Goal: Task Accomplishment & Management: Manage account settings

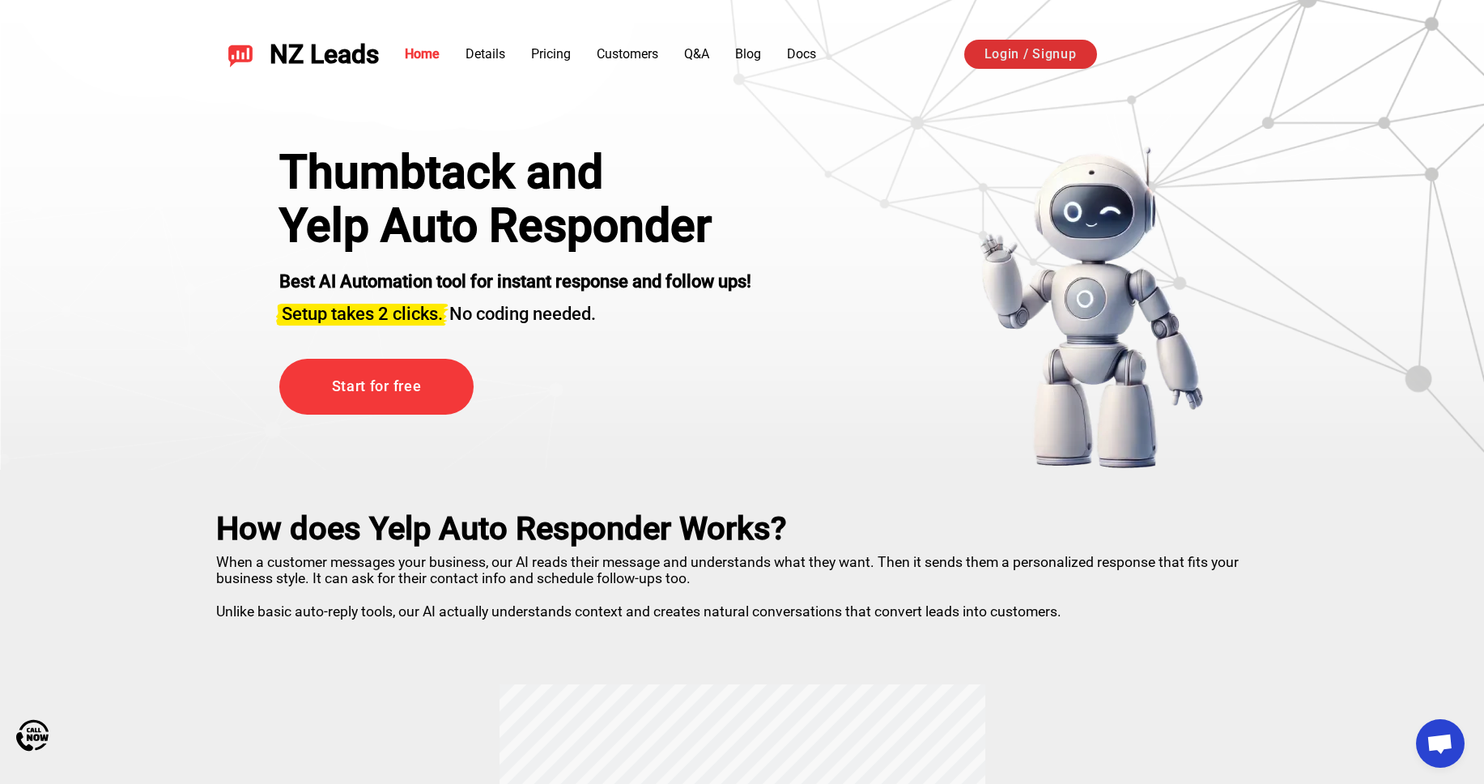
click at [1068, 57] on link "Login / Signup" at bounding box center [1030, 54] width 133 height 29
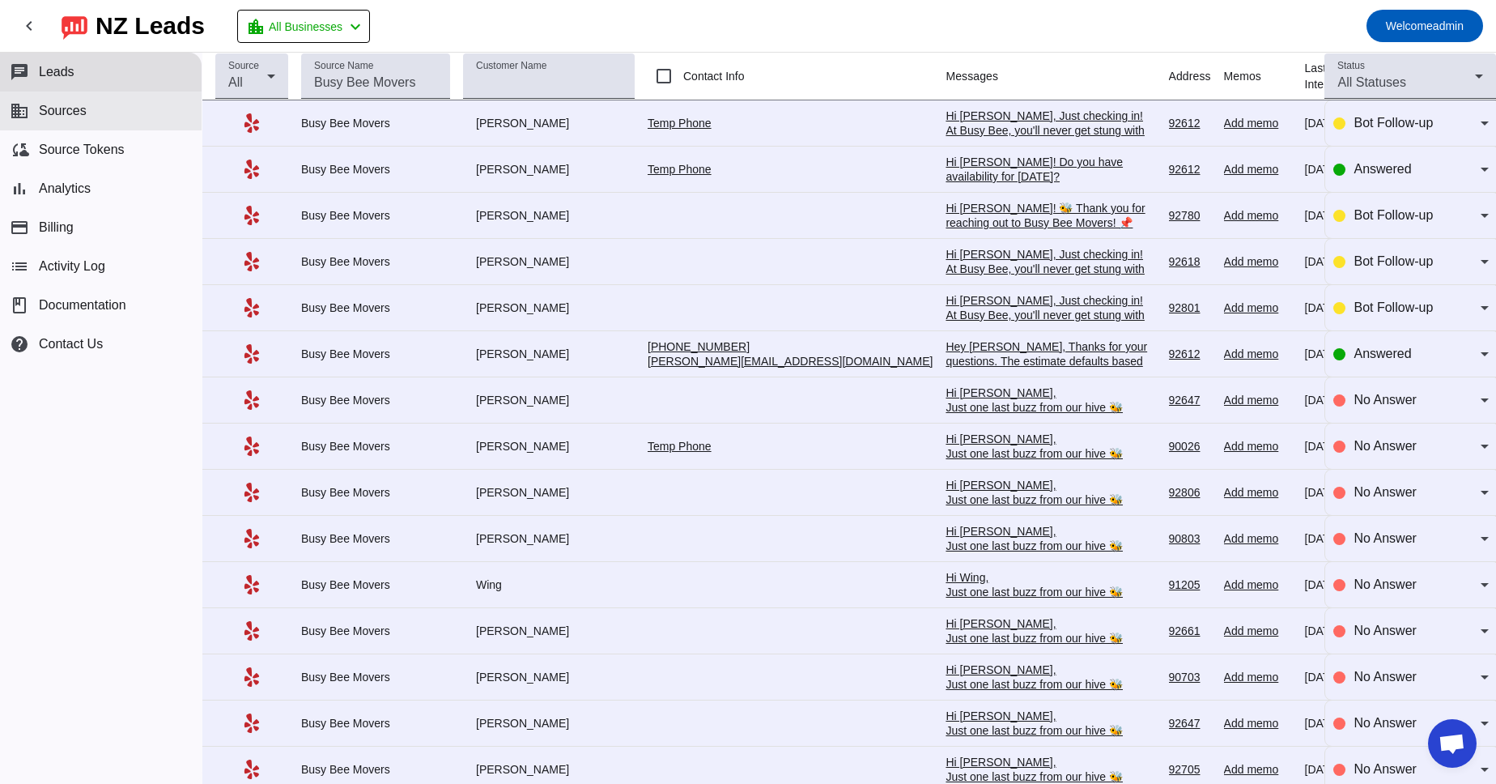
click at [70, 105] on span "Sources" at bounding box center [63, 111] width 48 height 15
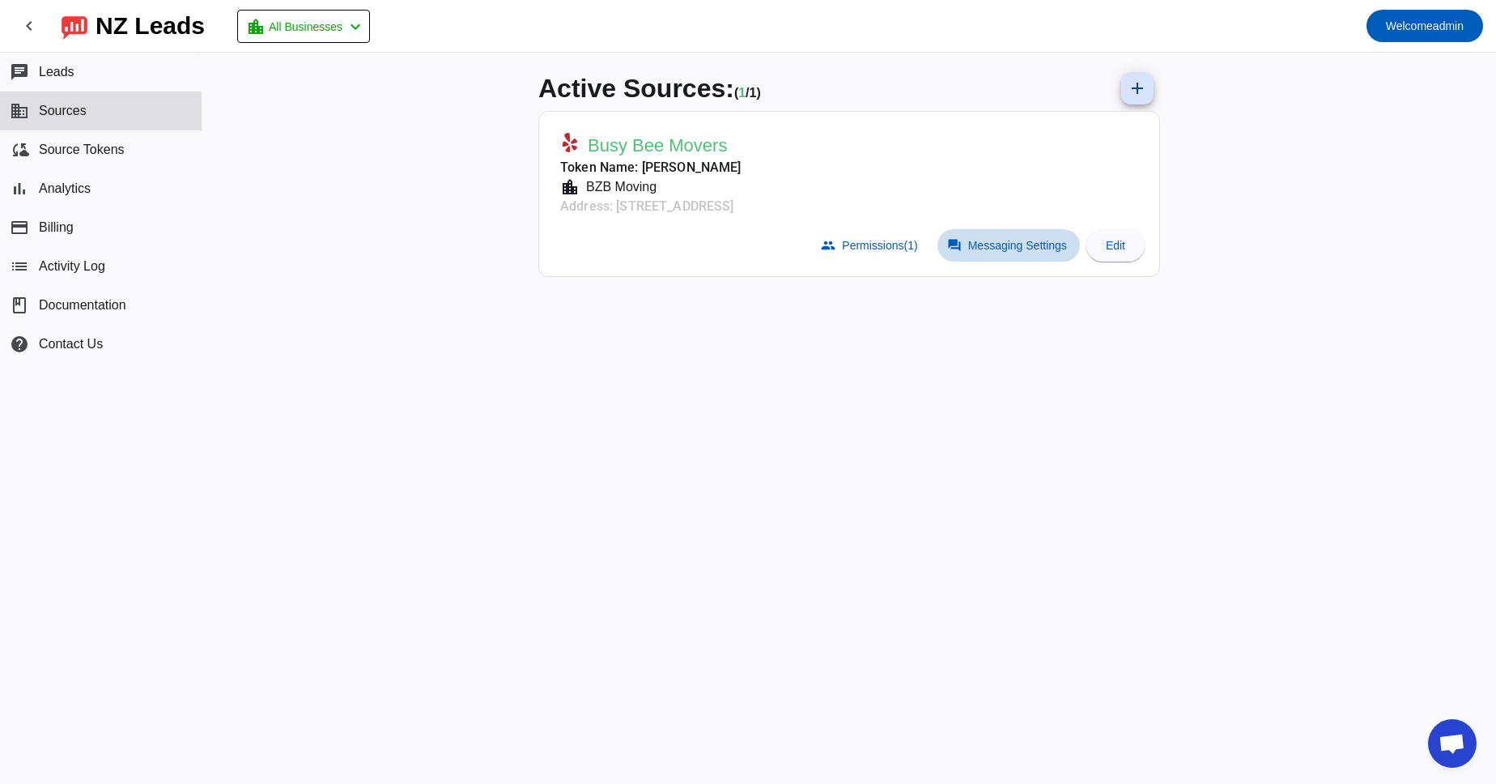
click at [1019, 242] on span "Messaging Settings" at bounding box center [1017, 245] width 99 height 13
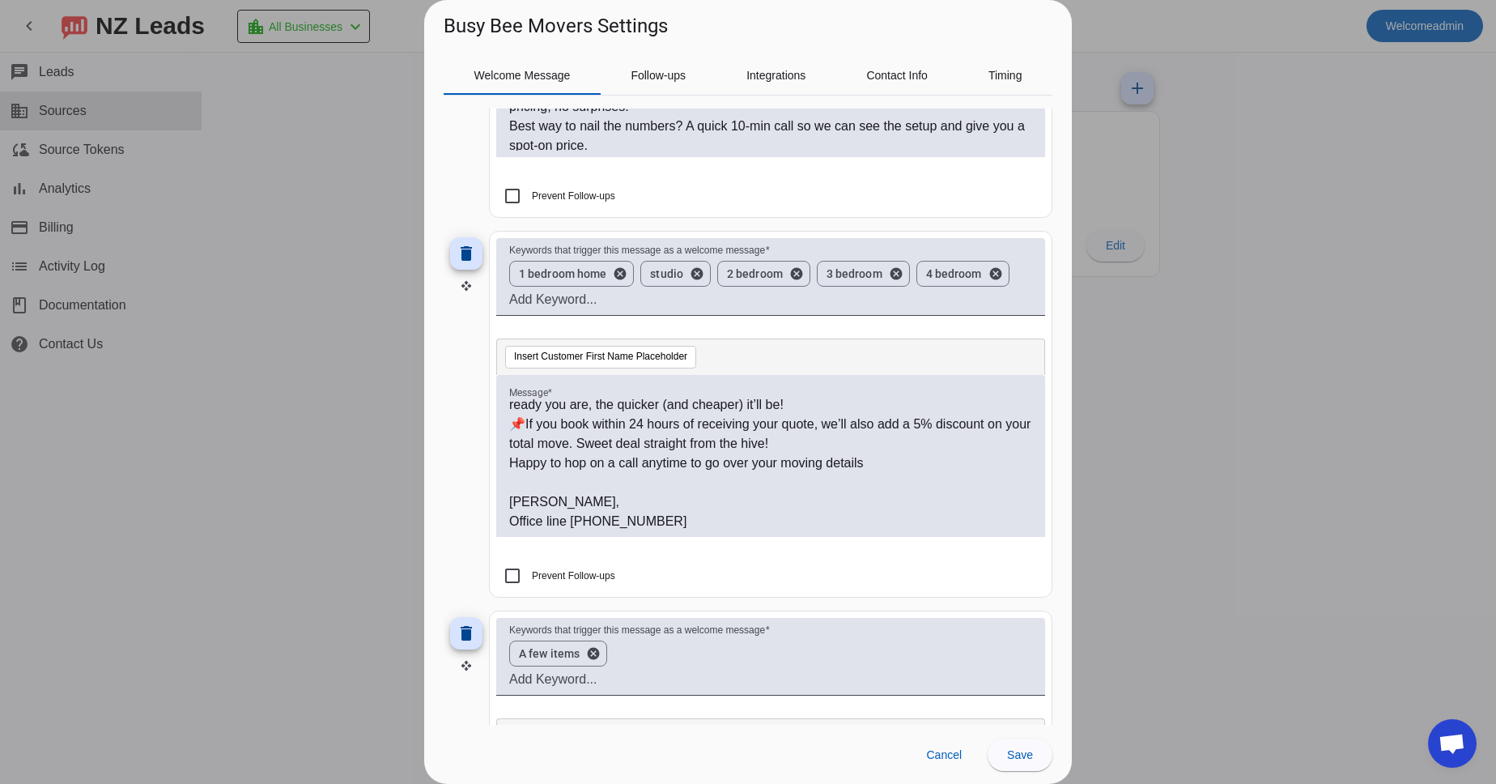
scroll to position [121, 0]
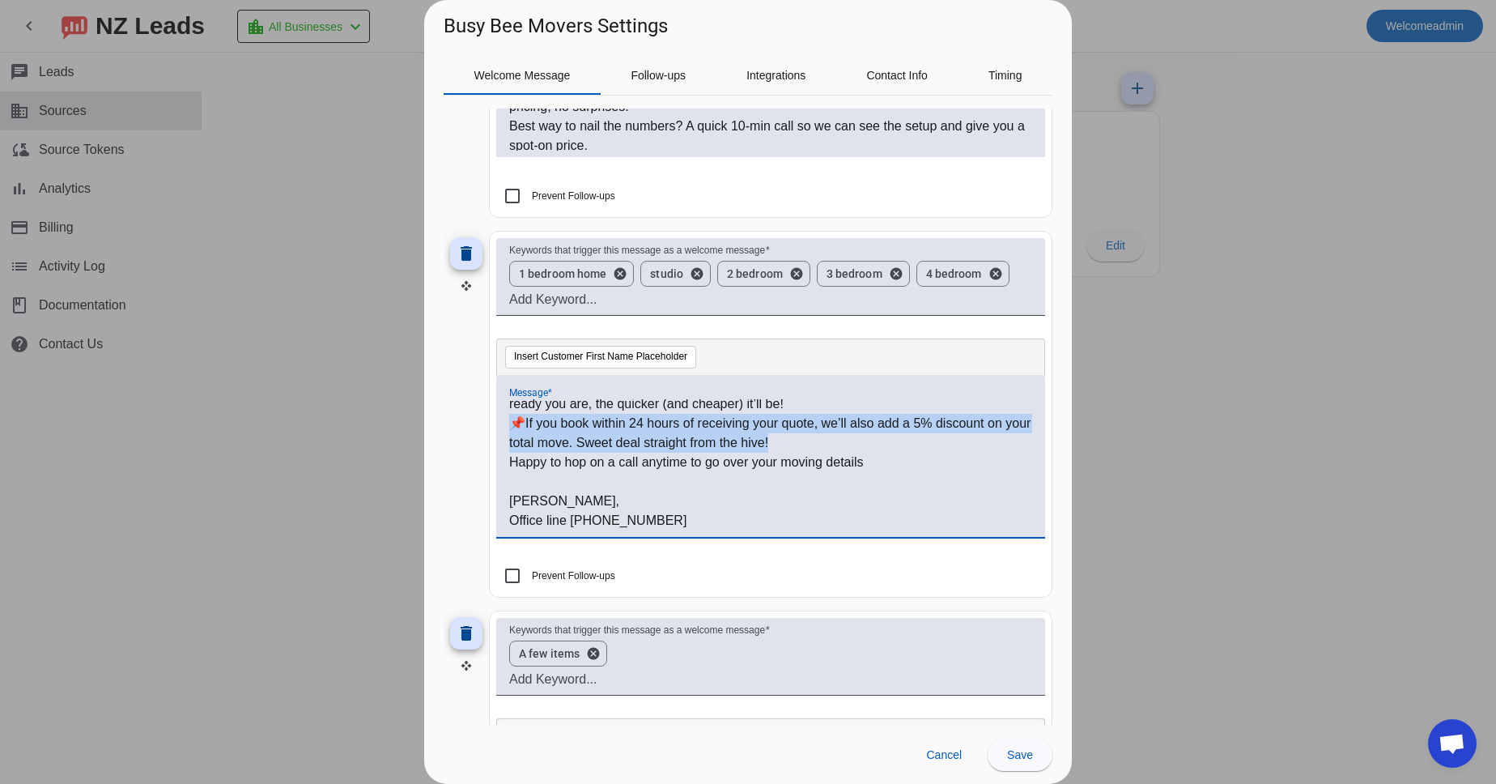
drag, startPoint x: 828, startPoint y: 444, endPoint x: 479, endPoint y: 418, distance: 349.8
click at [509, 418] on div "Hi #customer_first_name# ! 🐝 Thank you for reaching out to Busy Bee Movers! 📌Ra…" at bounding box center [770, 464] width 523 height 131
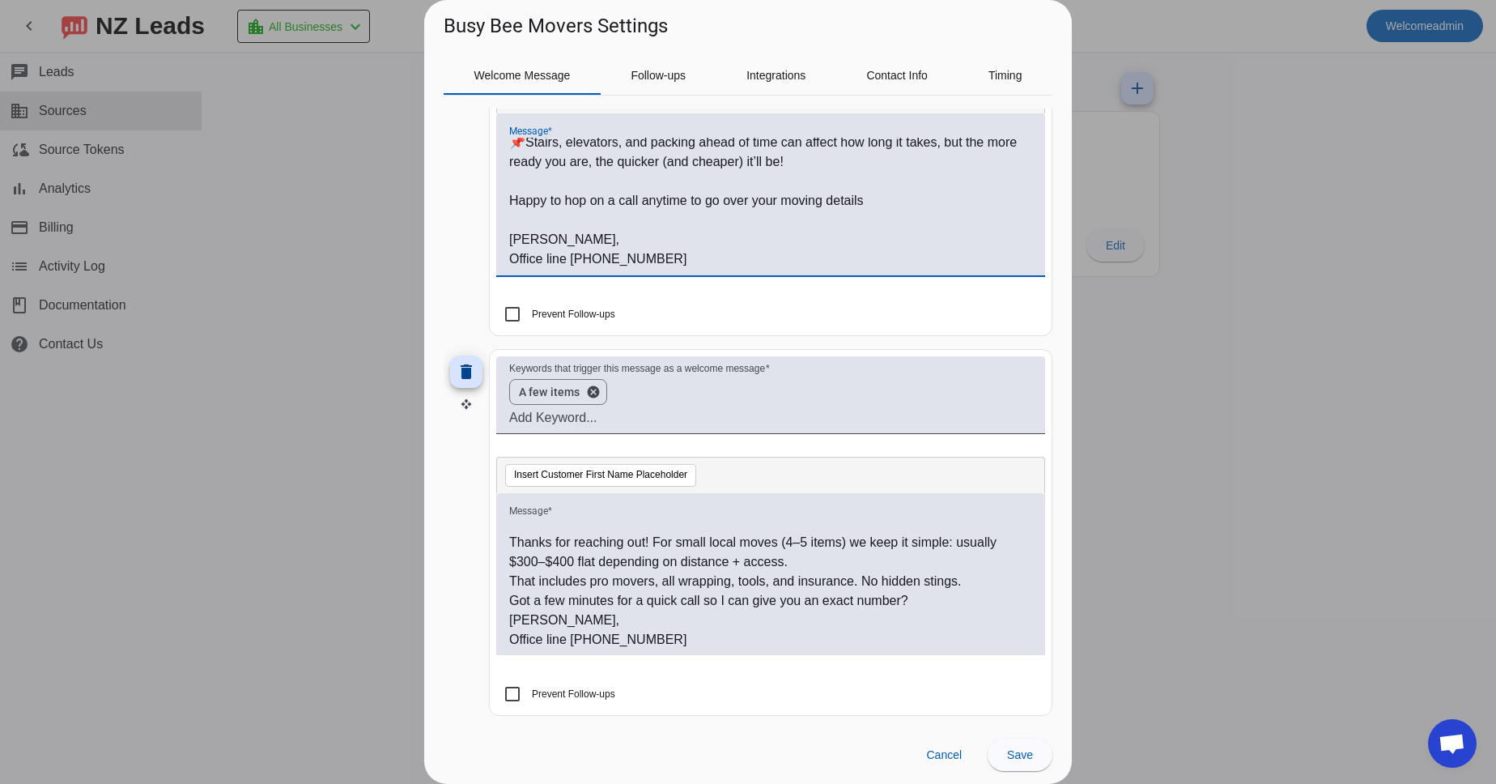
scroll to position [24, 0]
click at [1026, 761] on span "Save" at bounding box center [1020, 754] width 26 height 13
